Goal: Task Accomplishment & Management: Use online tool/utility

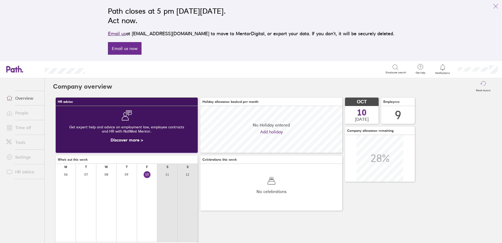
scroll to position [47, 142]
click at [23, 142] on link "Tools" at bounding box center [23, 142] width 42 height 11
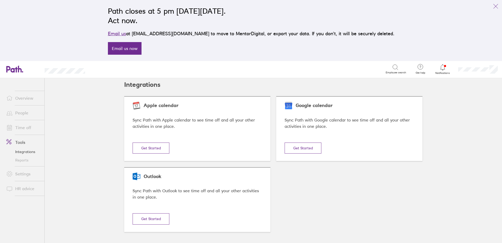
scroll to position [2, 0]
click at [22, 160] on link "Reports" at bounding box center [23, 160] width 42 height 8
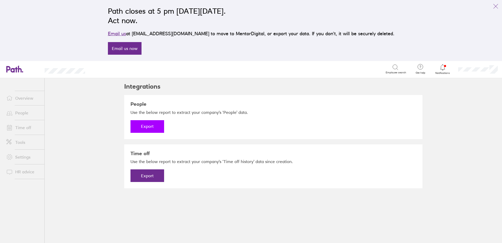
click at [148, 126] on button "Export" at bounding box center [148, 126] width 34 height 13
click at [144, 125] on link "Download" at bounding box center [148, 126] width 34 height 13
click at [23, 115] on link "People" at bounding box center [23, 112] width 42 height 11
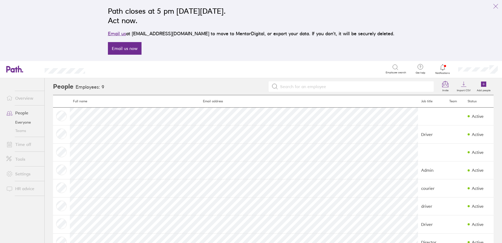
scroll to position [26, 0]
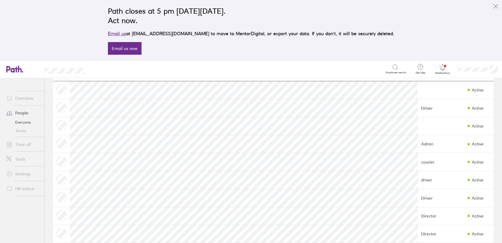
click at [24, 143] on link "Time off" at bounding box center [23, 144] width 42 height 11
